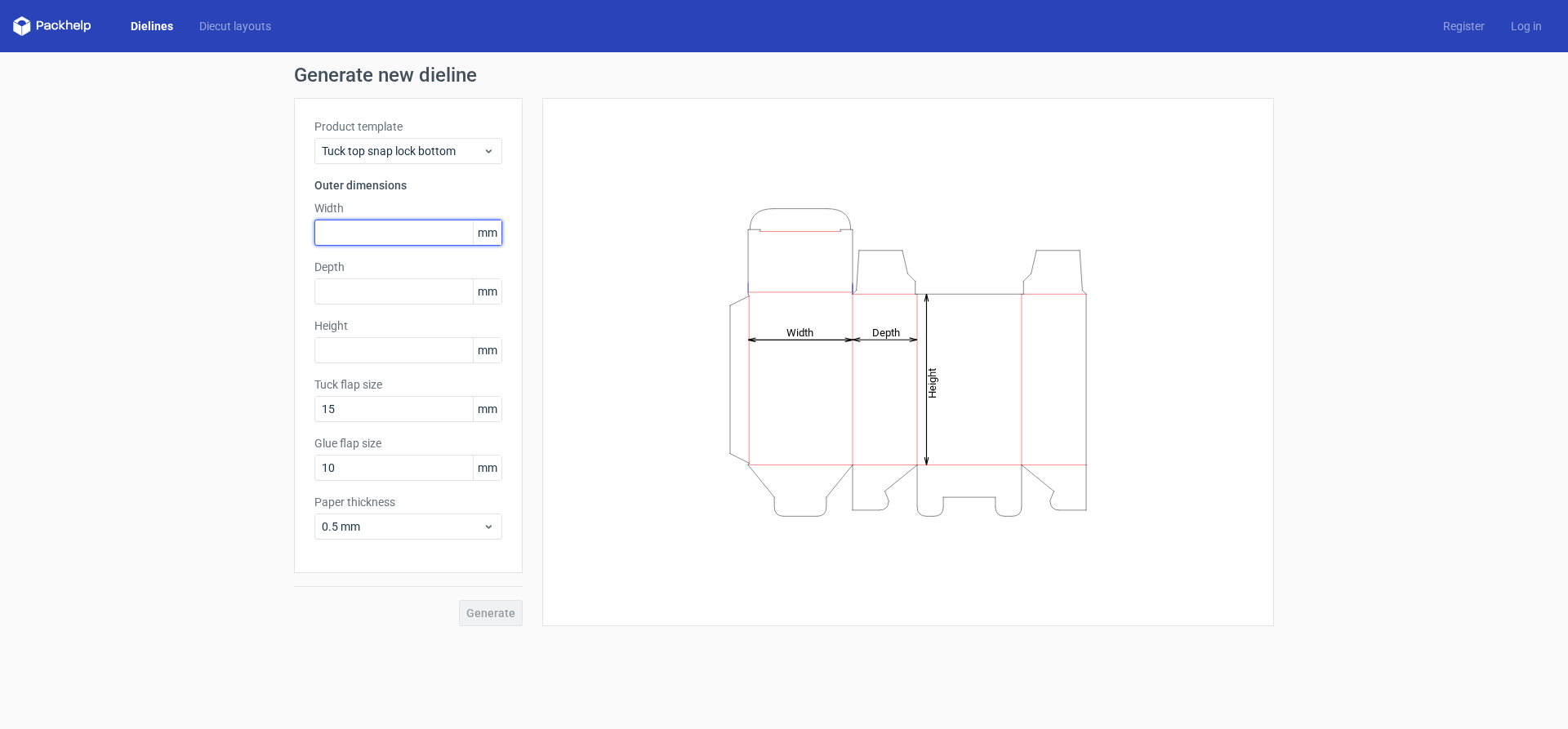
click at [377, 236] on input "text" at bounding box center [408, 233] width 188 height 26
type input "65"
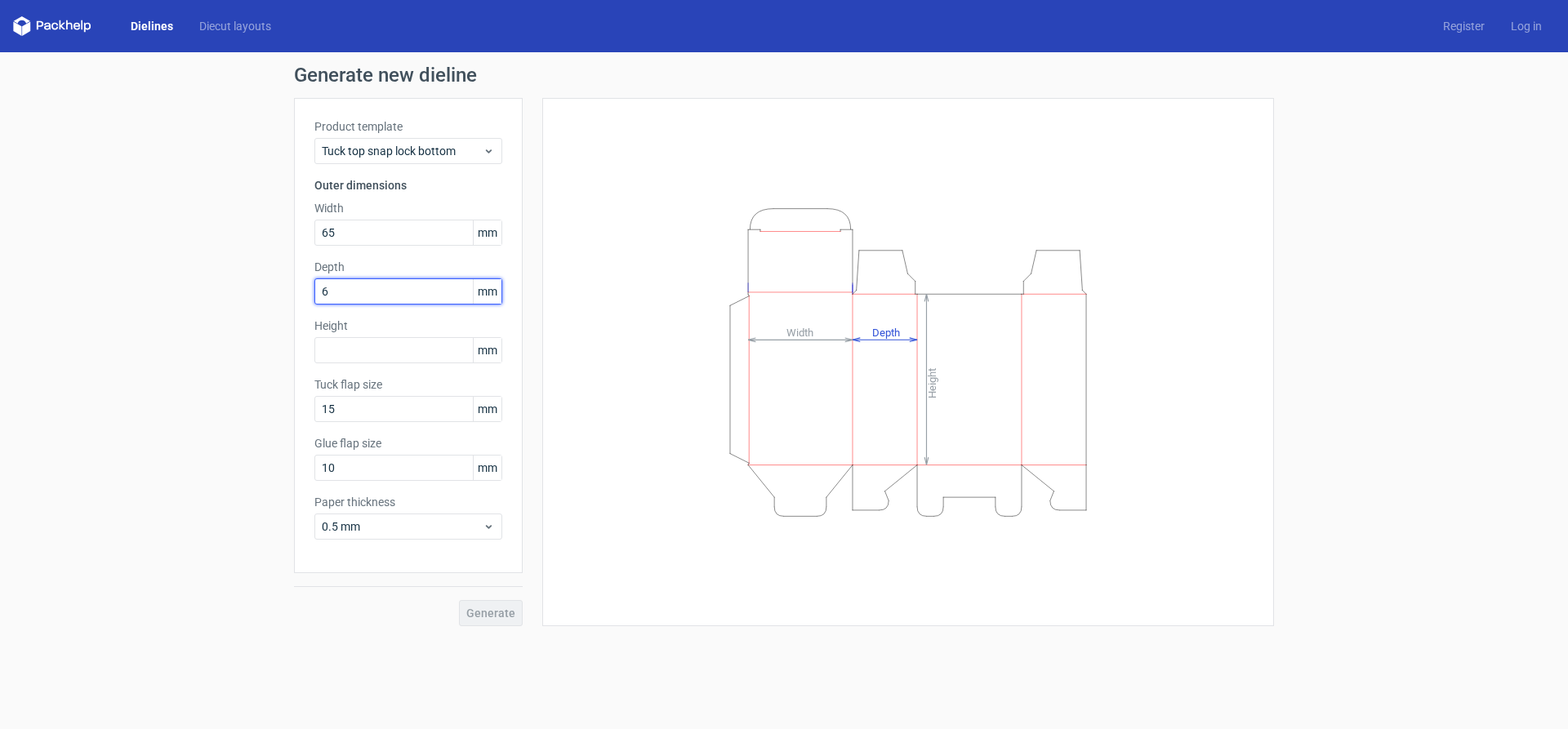
type input "65"
type input "120"
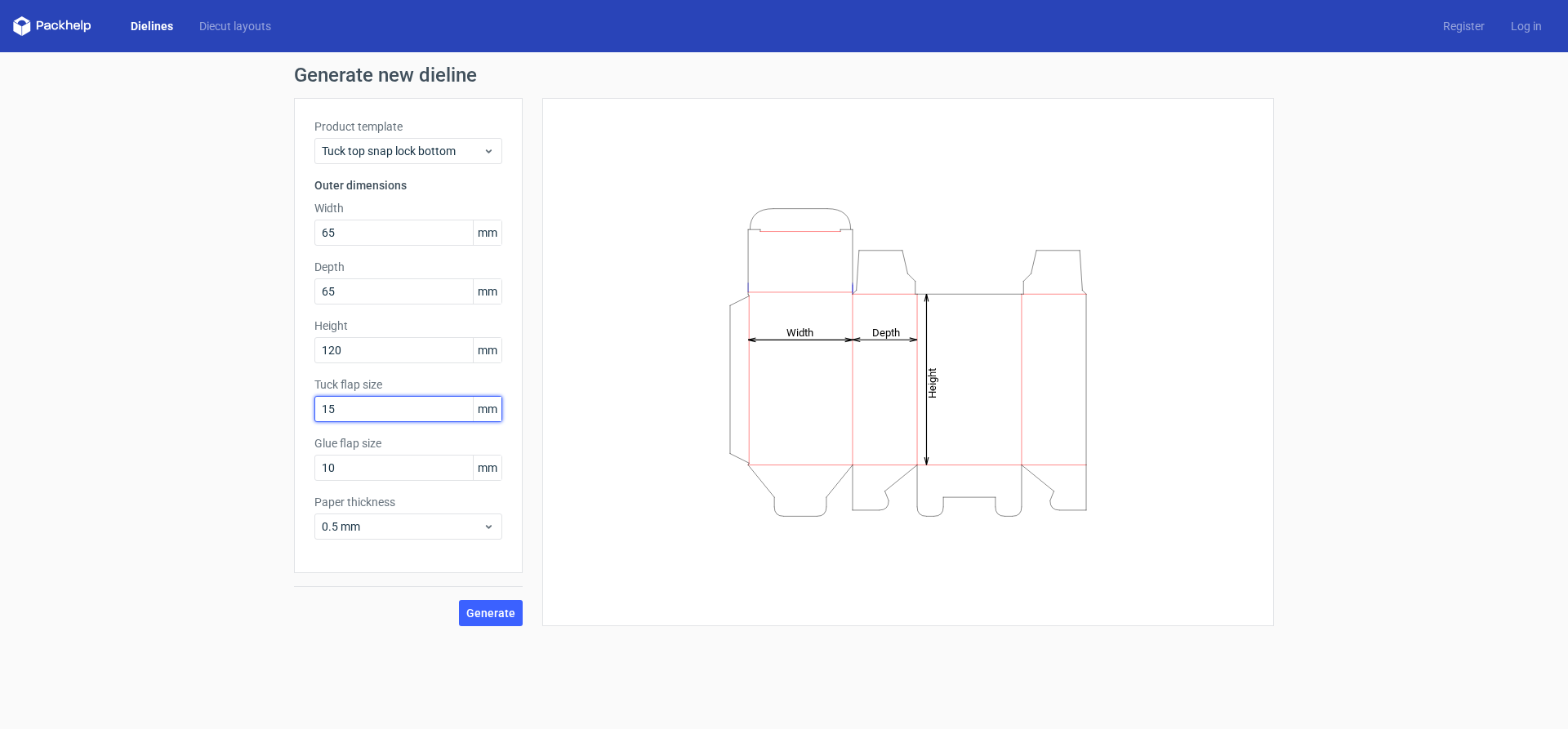
click at [388, 408] on input "15" at bounding box center [408, 409] width 188 height 26
click at [398, 297] on input "65" at bounding box center [408, 292] width 188 height 26
click at [508, 610] on span "Generate" at bounding box center [490, 613] width 49 height 11
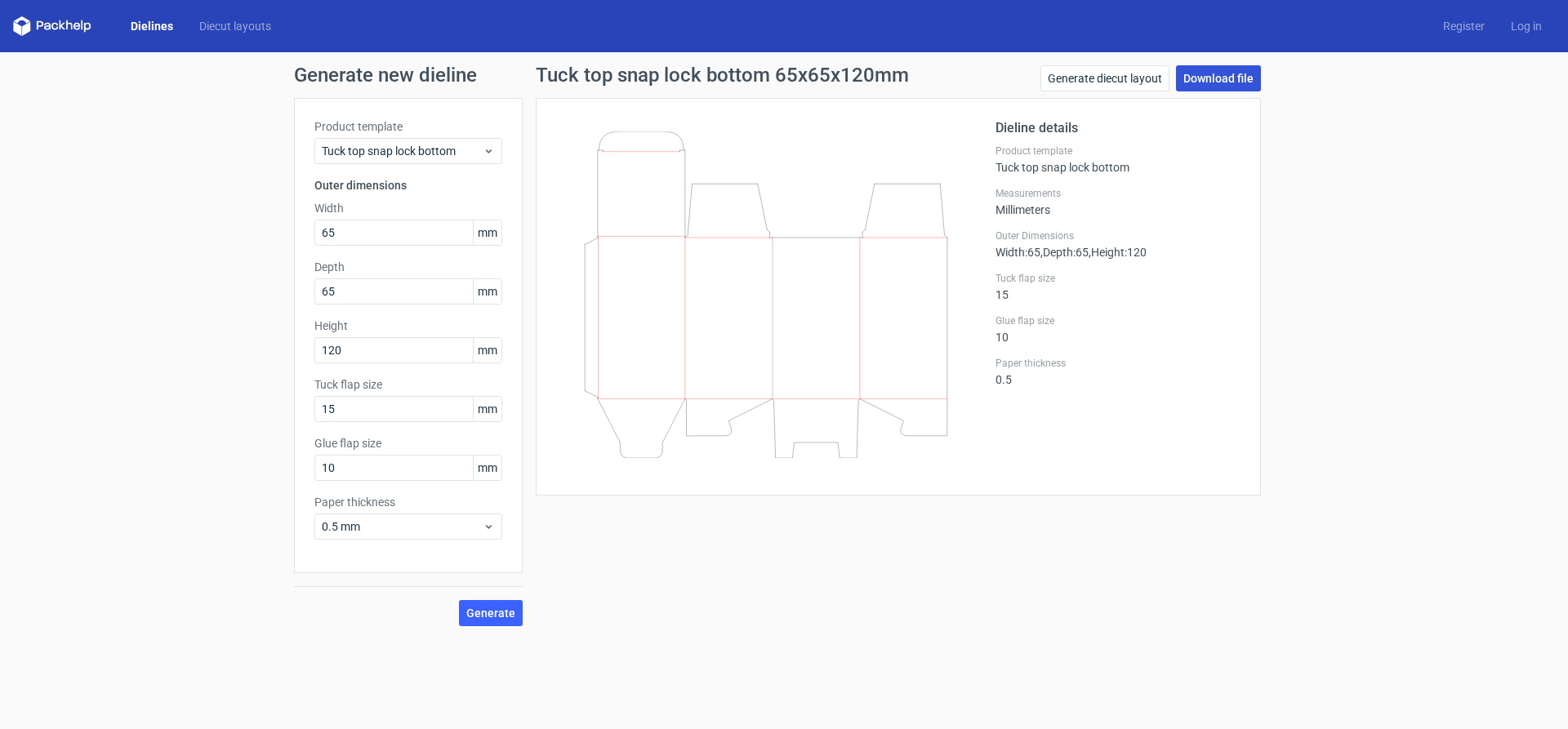
click at [1223, 73] on link "Download file" at bounding box center [1218, 78] width 85 height 26
